Goal: Information Seeking & Learning: Learn about a topic

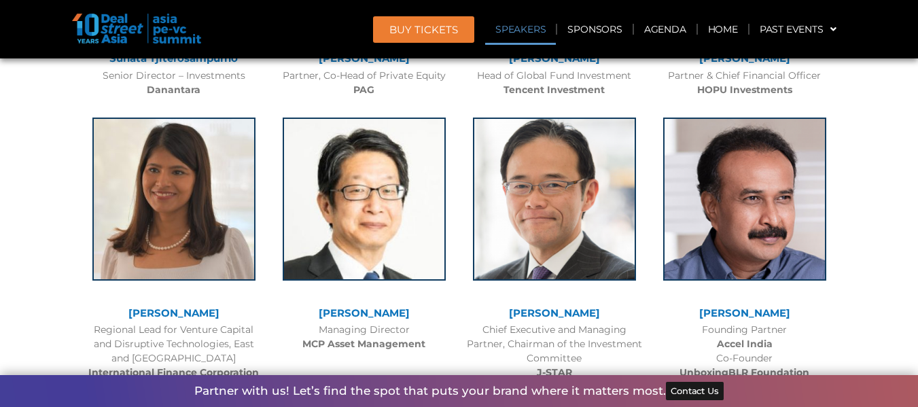
scroll to position [1745, 0]
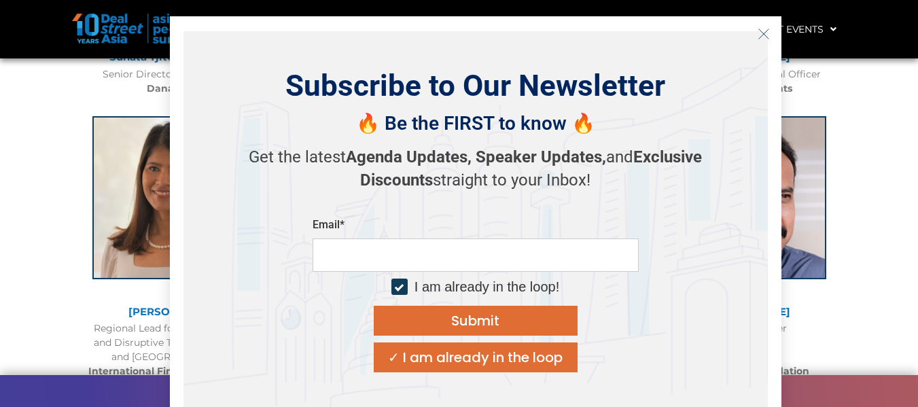
click at [763, 38] on icon "Close" at bounding box center [764, 34] width 12 height 12
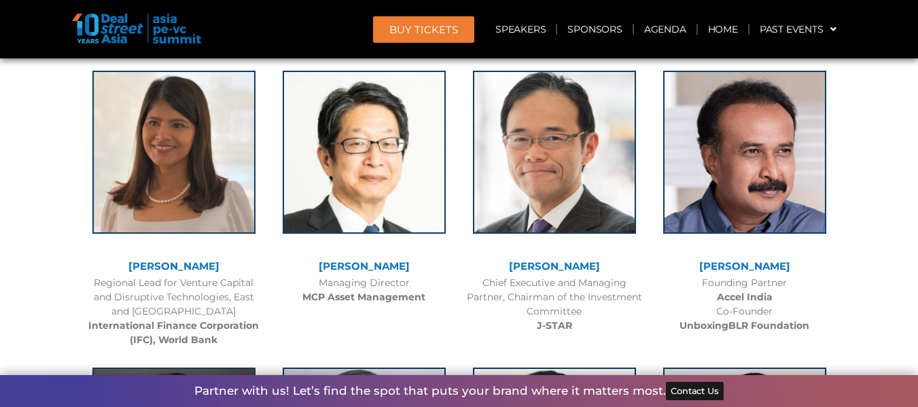
scroll to position [1792, 0]
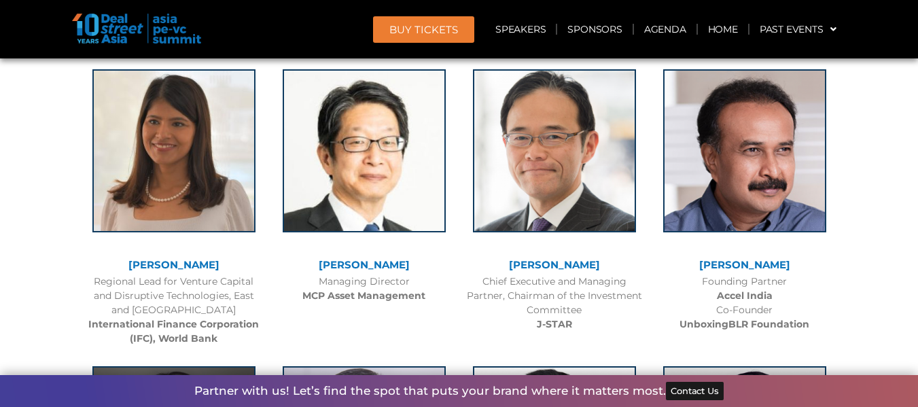
click at [384, 260] on link "[PERSON_NAME]" at bounding box center [364, 264] width 91 height 13
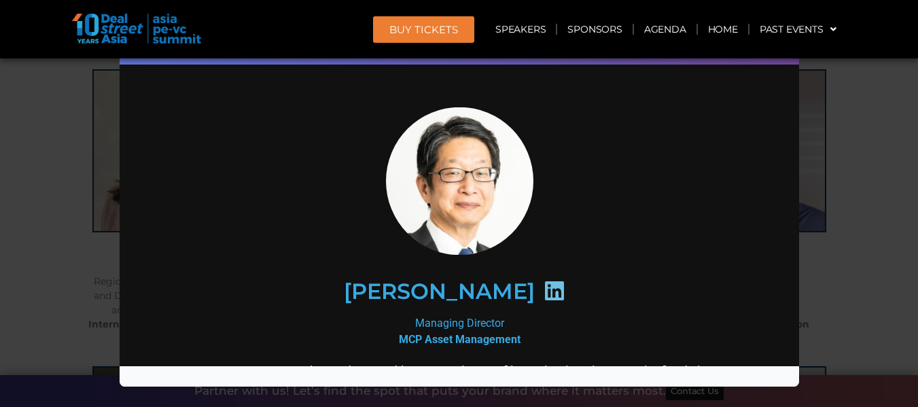
scroll to position [0, 0]
drag, startPoint x: 319, startPoint y: 292, endPoint x: 550, endPoint y: 295, distance: 231.1
click at [534, 295] on h2 "[PERSON_NAME]" at bounding box center [438, 291] width 191 height 22
copy h2 "[PERSON_NAME]"
click at [341, 51] on header "BUY Tickets Speakers Sponsors Agenda Home Past Events SG 2025 JKT 2025 SG 2024 …" at bounding box center [459, 29] width 918 height 58
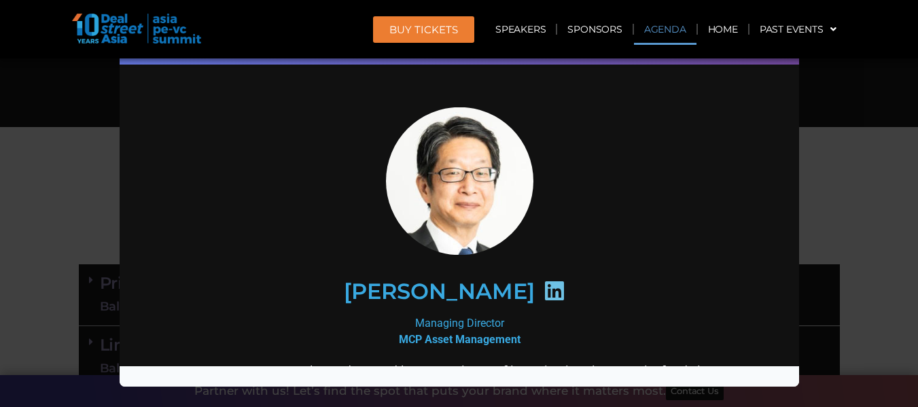
scroll to position [644, 0]
click at [133, 179] on div "[PERSON_NAME] Managing Director MCP Asset Management [PERSON_NAME] has a deep a…" at bounding box center [459, 387] width 652 height 626
click at [63, 176] on div "Speaker Profile ×" at bounding box center [459, 203] width 918 height 407
click at [63, 176] on section "AGENDA" at bounding box center [459, 187] width 918 height 110
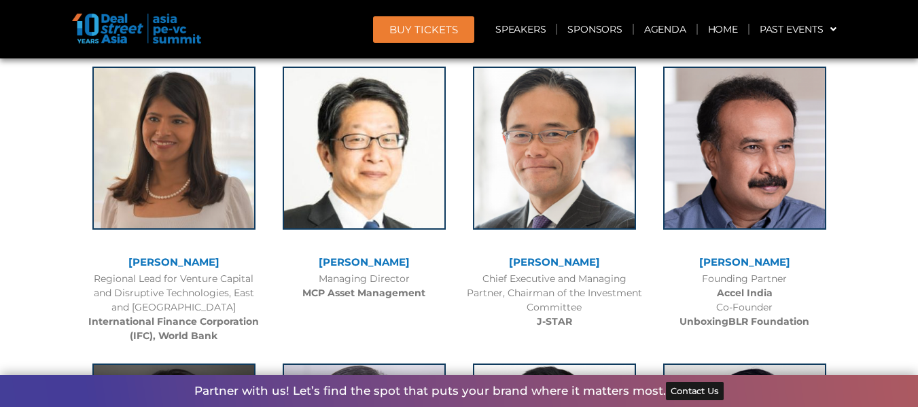
scroll to position [1796, 0]
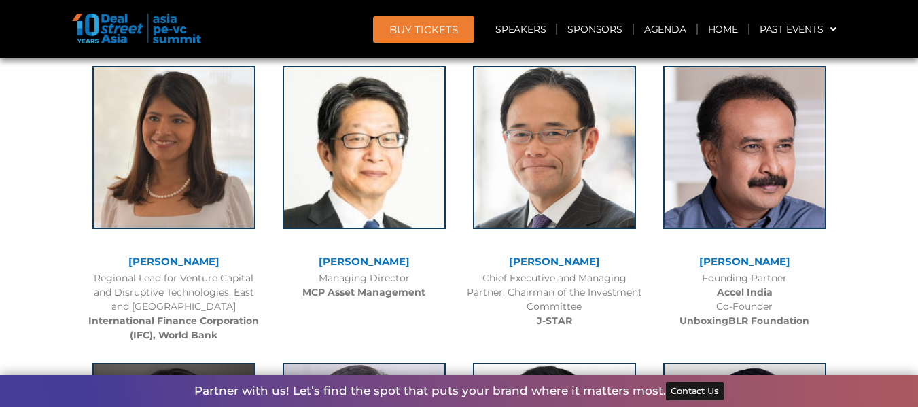
click at [548, 260] on link "[PERSON_NAME]" at bounding box center [554, 261] width 91 height 13
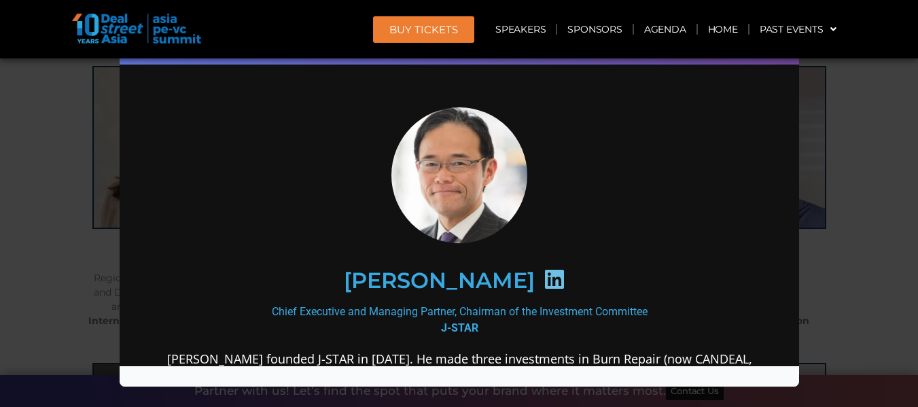
scroll to position [0, 0]
drag, startPoint x: 315, startPoint y: 277, endPoint x: 546, endPoint y: 279, distance: 231.8
click at [546, 279] on div "[PERSON_NAME]" at bounding box center [458, 280] width 529 height 70
copy h2 "[PERSON_NAME]"
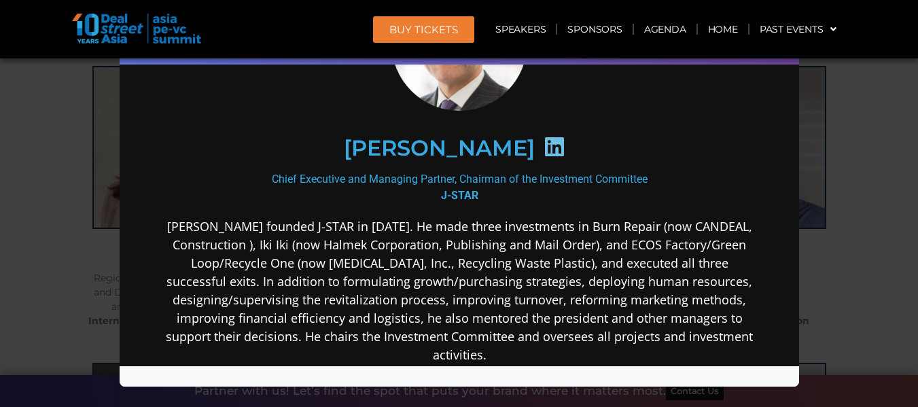
scroll to position [134, 0]
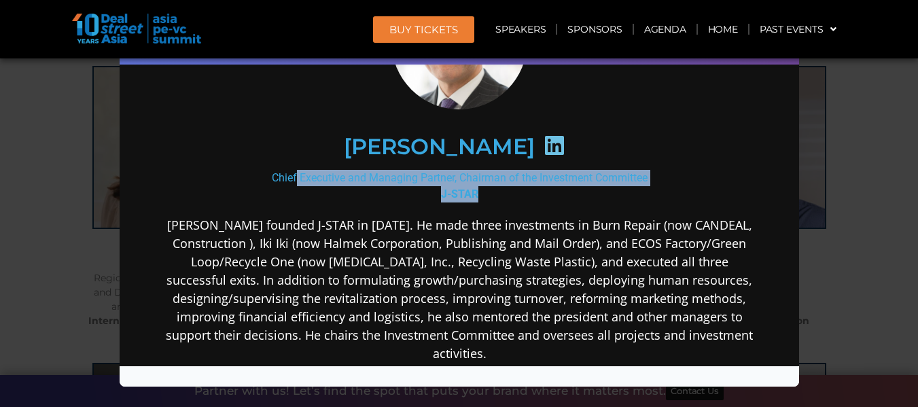
drag, startPoint x: 265, startPoint y: 174, endPoint x: 472, endPoint y: 187, distance: 207.7
click at [472, 187] on div "Chief Executive and Managing Partner, Chairman of the Investment Committee J-ST…" at bounding box center [458, 185] width 587 height 33
copy div "Chief Executive and Managing Partner, Chairman of the Investment Committee J-ST…"
click at [840, 215] on div "Speaker Profile ×" at bounding box center [459, 203] width 918 height 407
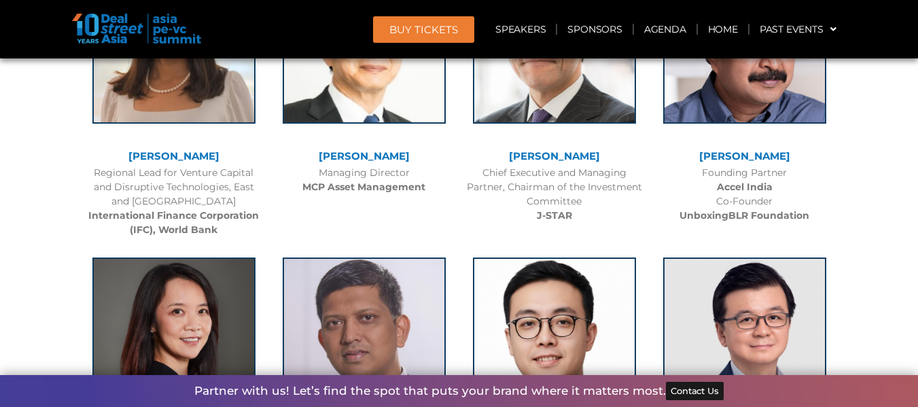
scroll to position [1902, 0]
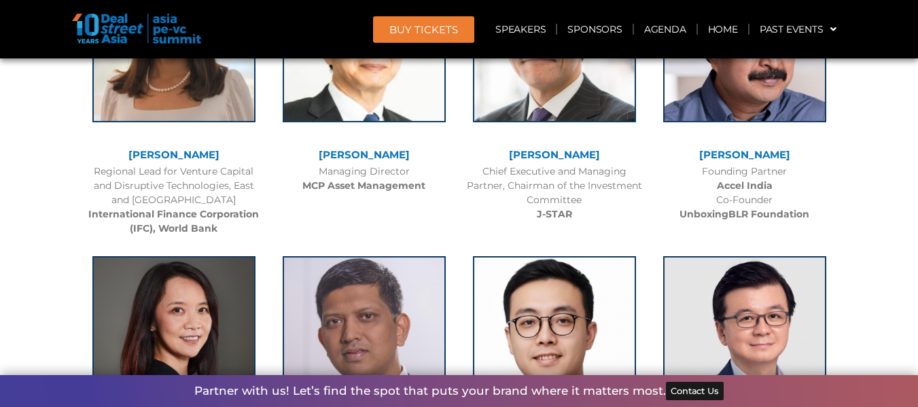
click at [739, 150] on link "[PERSON_NAME]" at bounding box center [744, 154] width 91 height 13
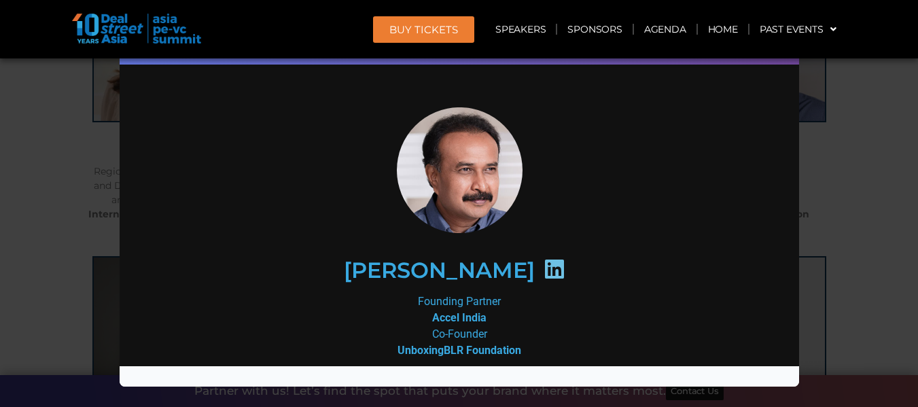
scroll to position [0, 0]
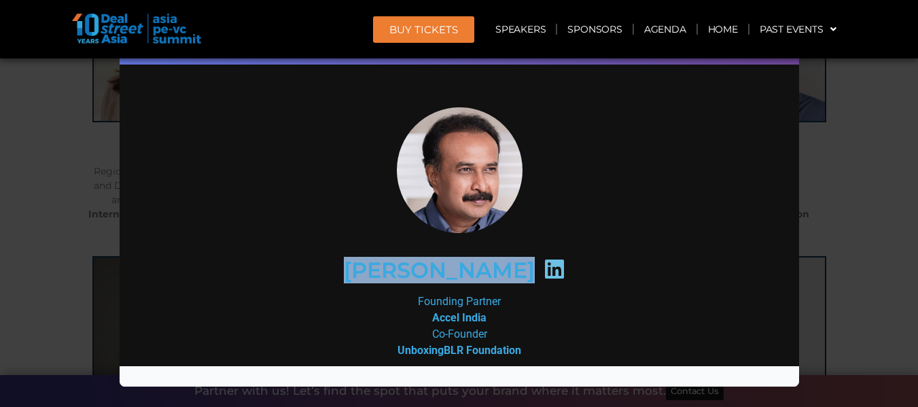
drag, startPoint x: 328, startPoint y: 267, endPoint x: 540, endPoint y: 276, distance: 211.6
click at [540, 276] on div "[PERSON_NAME]" at bounding box center [458, 269] width 529 height 70
copy div "[PERSON_NAME]"
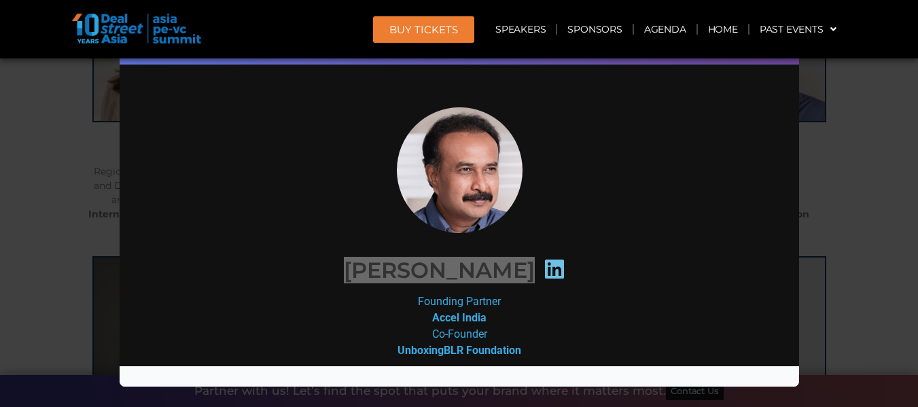
click at [805, 208] on div "Speaker Profile ×" at bounding box center [459, 203] width 918 height 407
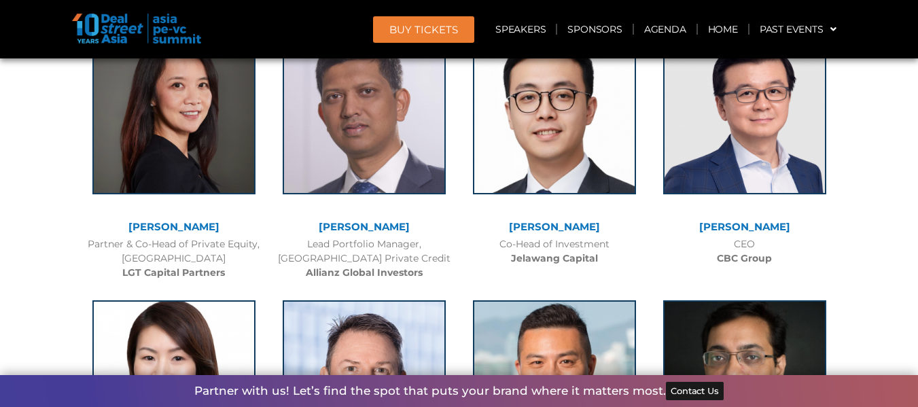
scroll to position [2140, 0]
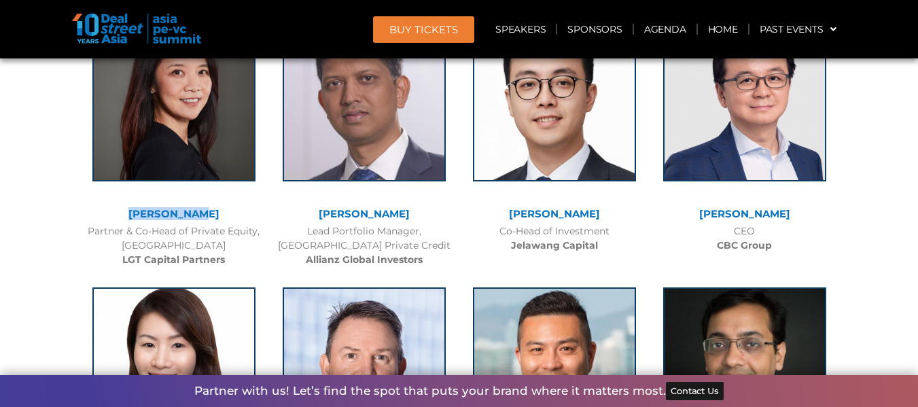
drag, startPoint x: 130, startPoint y: 208, endPoint x: 209, endPoint y: 212, distance: 78.9
click at [209, 212] on div "[PERSON_NAME] Partner & Co-Head of Private Equity, Asia Pacific LGT Capital Par…" at bounding box center [174, 139] width 190 height 269
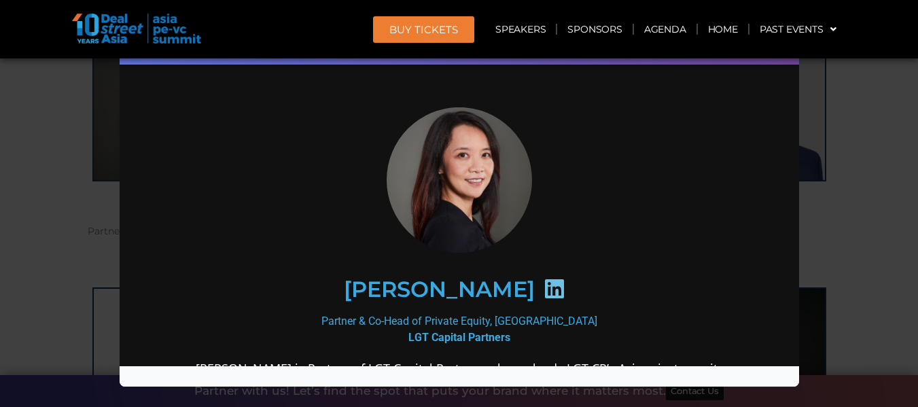
scroll to position [0, 0]
click at [357, 281] on div "[PERSON_NAME]" at bounding box center [458, 289] width 529 height 70
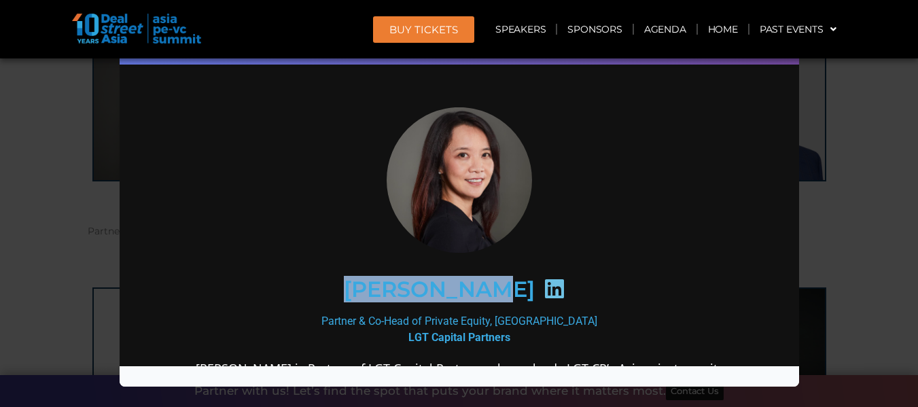
drag, startPoint x: 364, startPoint y: 285, endPoint x: 505, endPoint y: 292, distance: 140.9
click at [505, 292] on h2 "[PERSON_NAME]" at bounding box center [438, 289] width 191 height 22
copy h2 "[PERSON_NAME]"
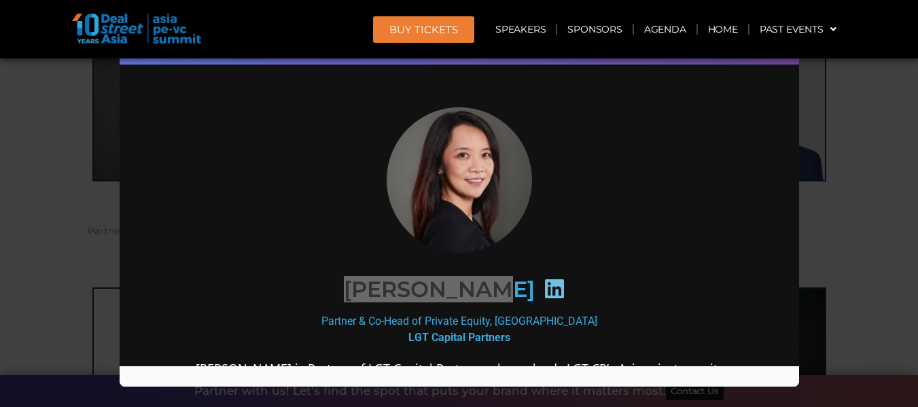
click at [863, 215] on div "Speaker Profile ×" at bounding box center [459, 203] width 918 height 407
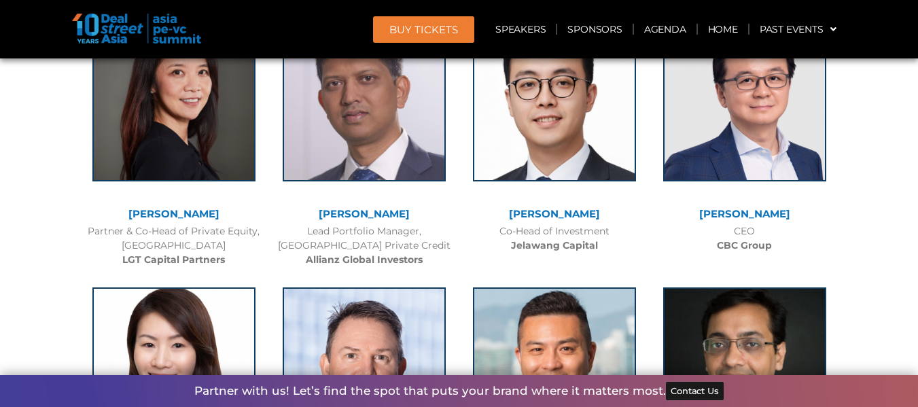
click at [383, 213] on link "[PERSON_NAME]" at bounding box center [364, 213] width 91 height 13
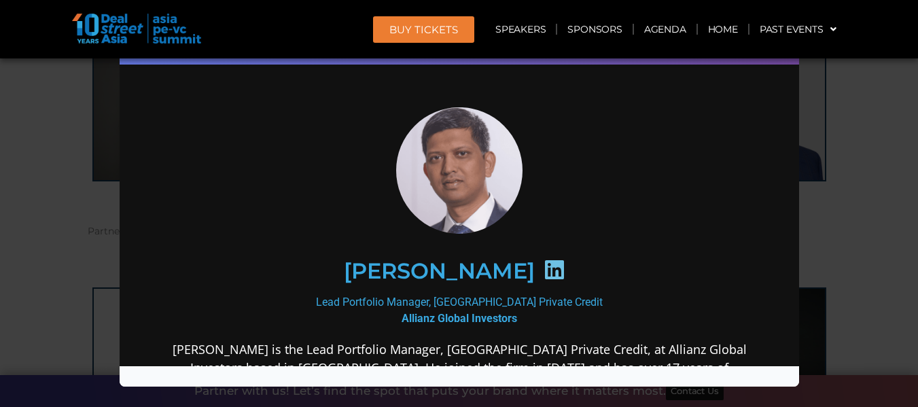
drag, startPoint x: 338, startPoint y: 268, endPoint x: 519, endPoint y: 279, distance: 181.8
click at [519, 279] on div "[PERSON_NAME]" at bounding box center [458, 270] width 529 height 70
copy h2 "[PERSON_NAME]"
click at [832, 224] on div "Speaker Profile ×" at bounding box center [459, 203] width 918 height 407
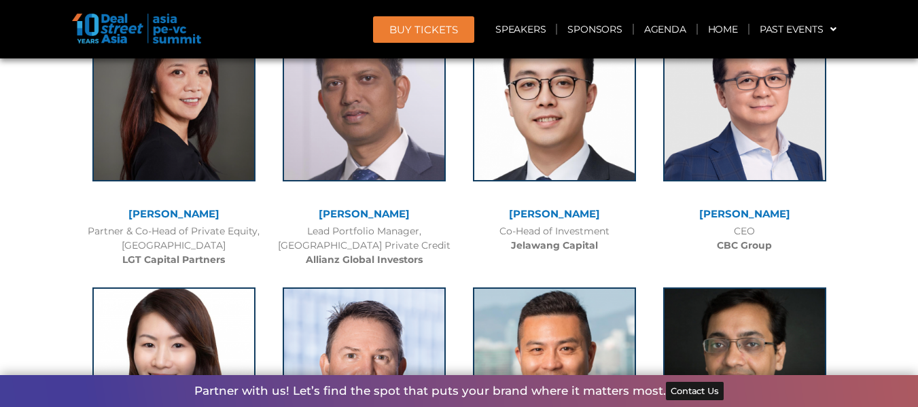
click at [578, 214] on link "[PERSON_NAME]" at bounding box center [554, 213] width 91 height 13
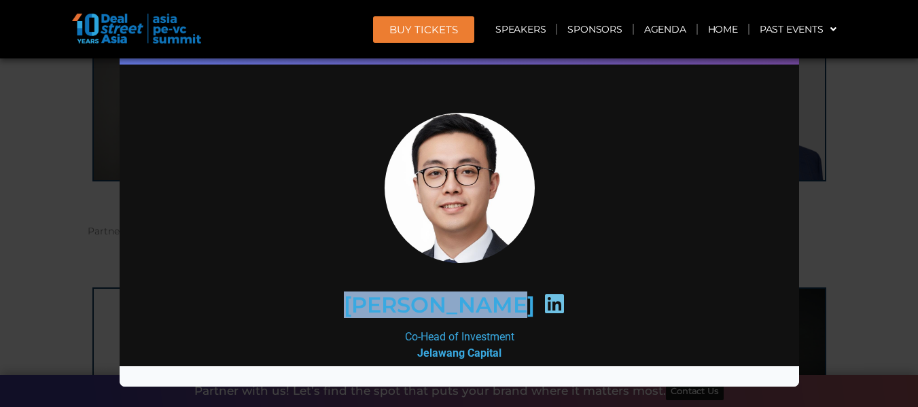
drag, startPoint x: 363, startPoint y: 302, endPoint x: 500, endPoint y: 306, distance: 136.7
click at [500, 306] on h2 "[PERSON_NAME]" at bounding box center [438, 305] width 191 height 22
copy h2 "[PERSON_NAME]"
